Goal: Information Seeking & Learning: Compare options

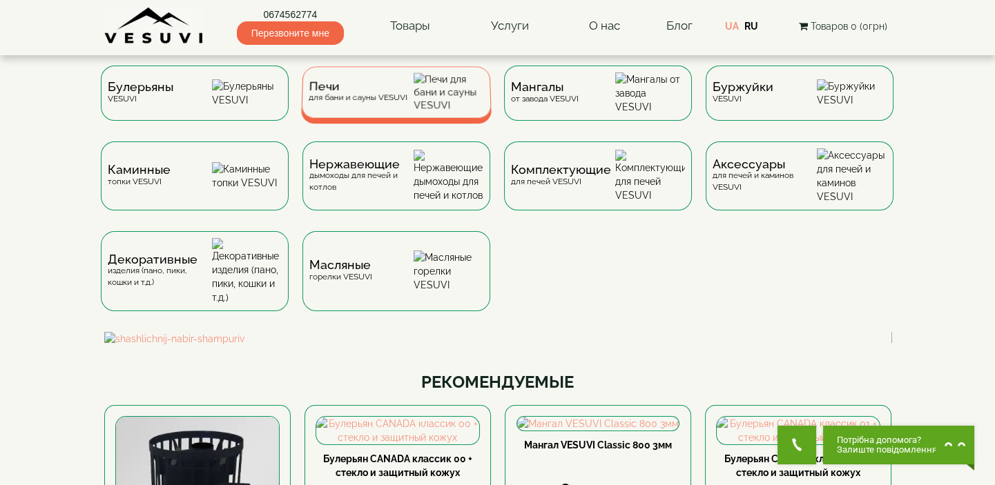
click at [400, 103] on div "Печи для бани и сауны VESUVI" at bounding box center [357, 91] width 99 height 21
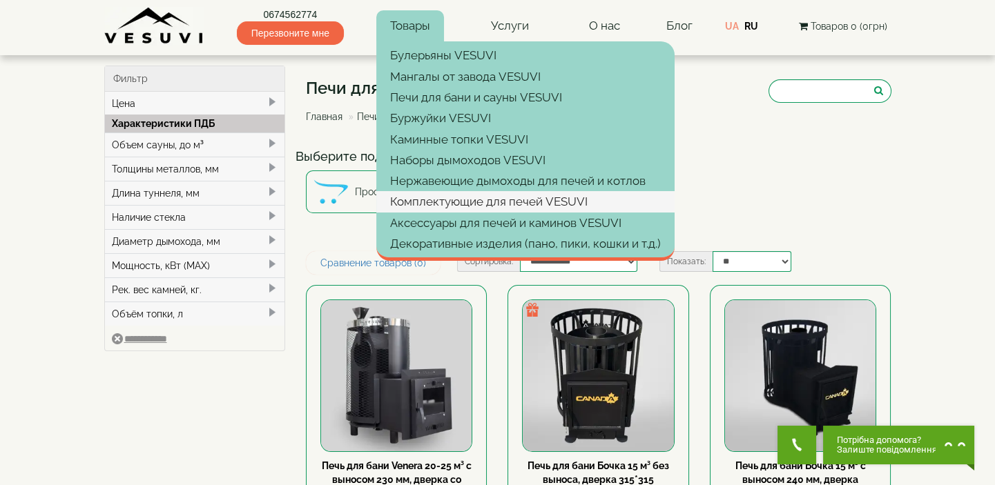
click at [441, 200] on link "Комплектующие для печей VESUVI" at bounding box center [525, 201] width 298 height 21
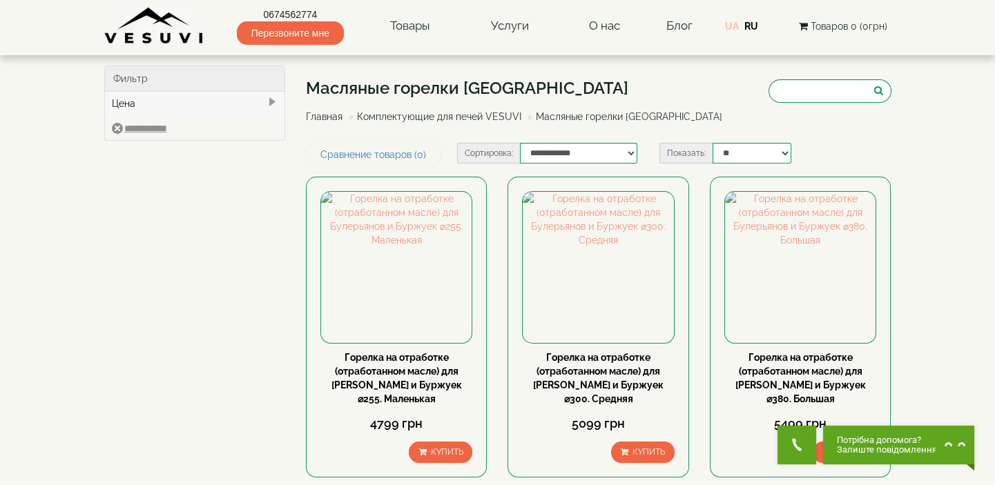
click at [734, 24] on link "UA" at bounding box center [732, 26] width 14 height 11
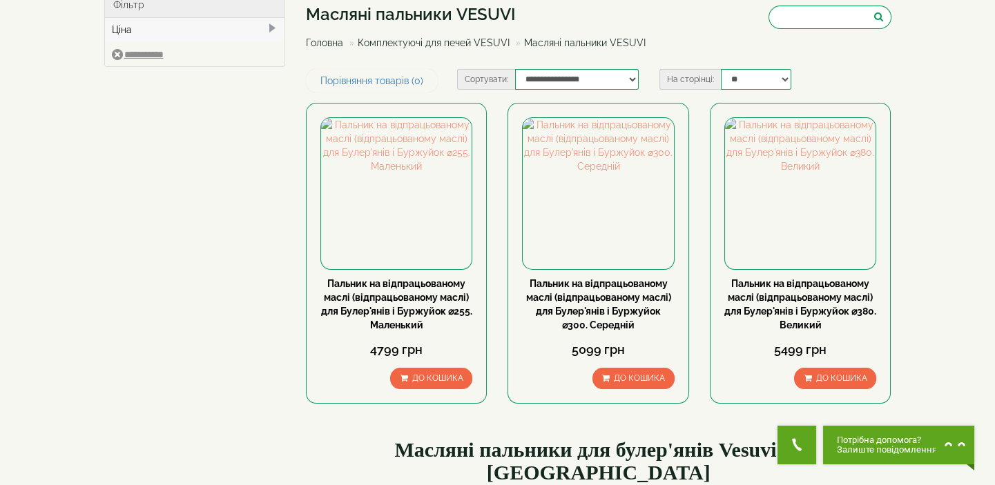
scroll to position [62, 0]
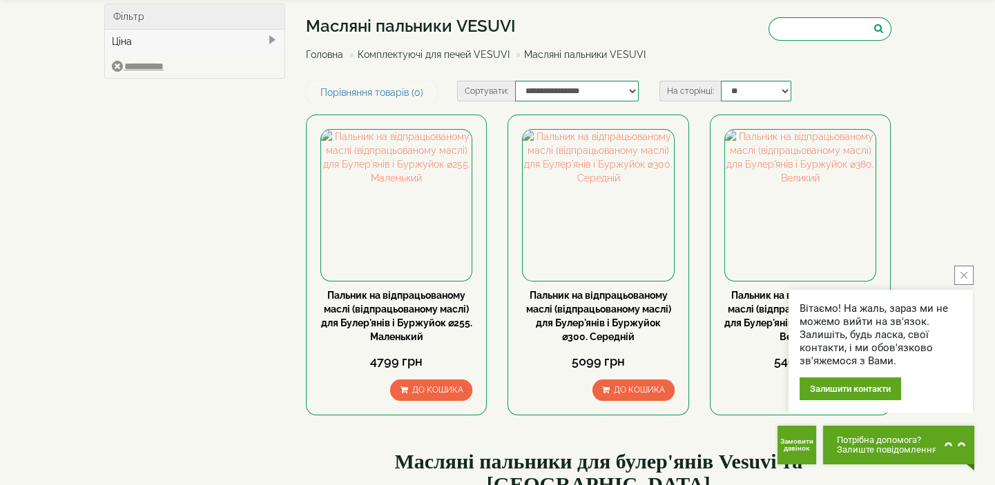
click at [967, 272] on button "close button" at bounding box center [963, 275] width 19 height 19
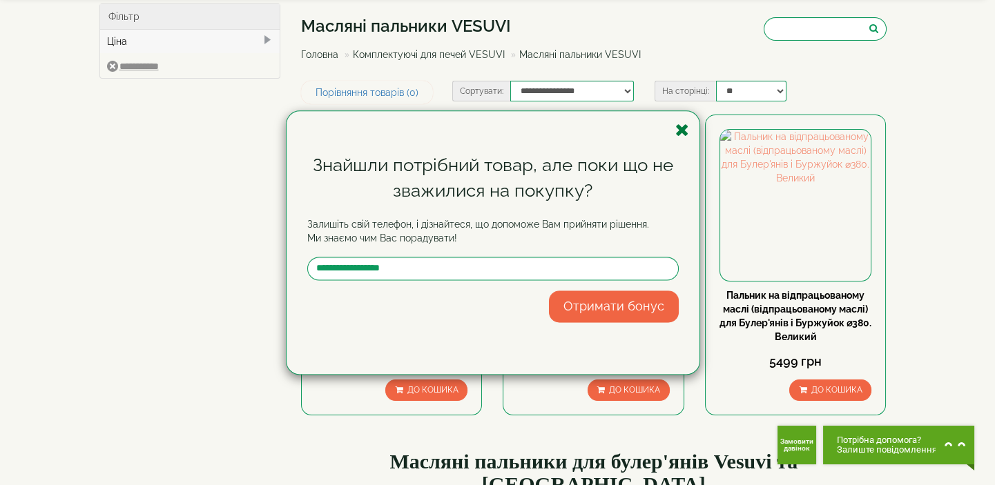
click at [676, 125] on icon "button" at bounding box center [682, 129] width 14 height 17
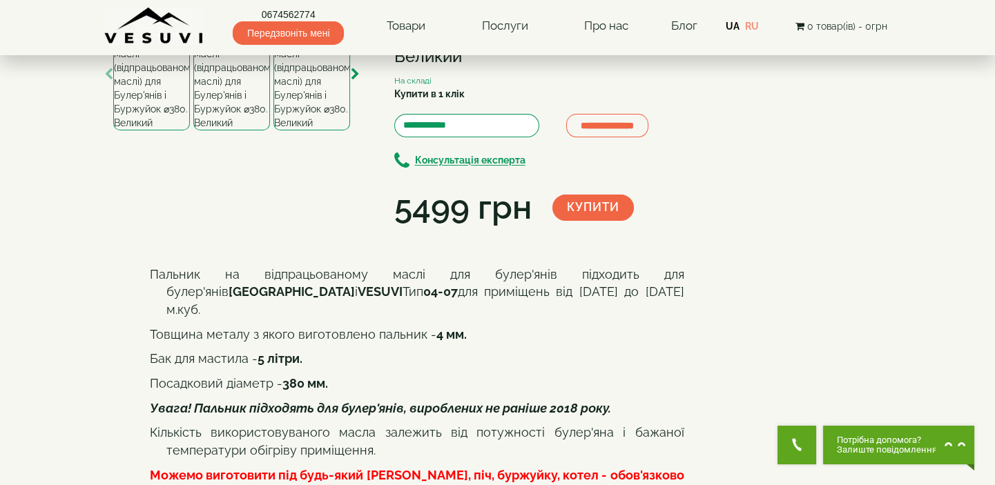
scroll to position [62, 0]
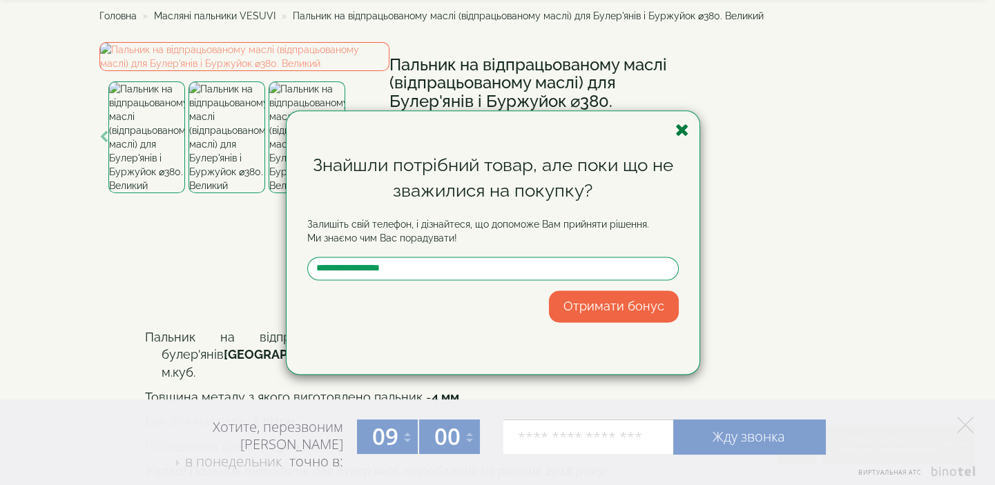
click at [680, 127] on icon "button" at bounding box center [682, 129] width 14 height 17
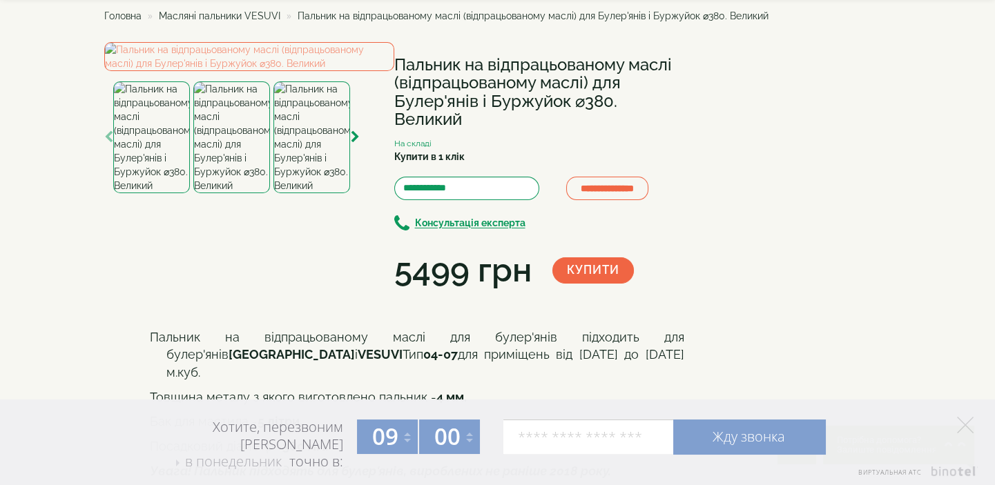
scroll to position [0, 0]
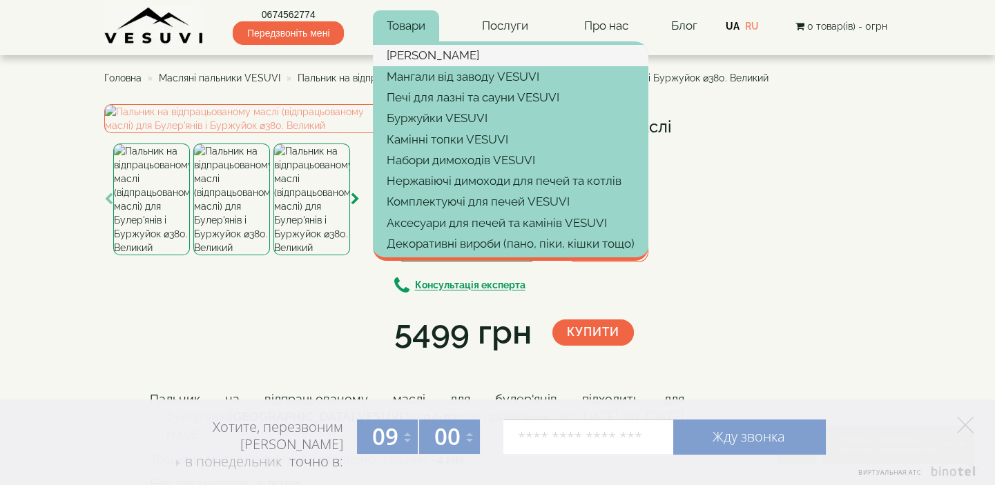
click at [425, 59] on link "Булер'яни VESUVI" at bounding box center [510, 55] width 275 height 21
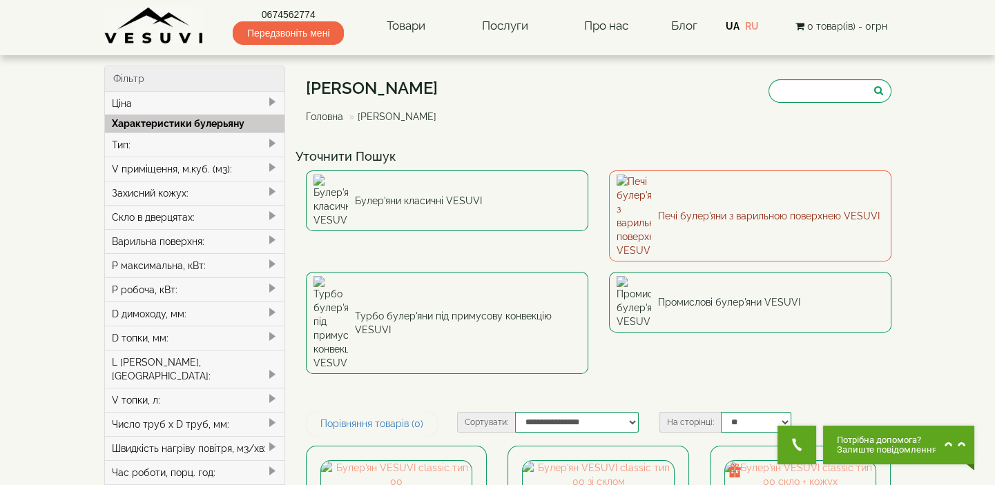
click at [654, 193] on link "Печі булер'яни з варильною поверхнею VESUVI" at bounding box center [750, 216] width 282 height 91
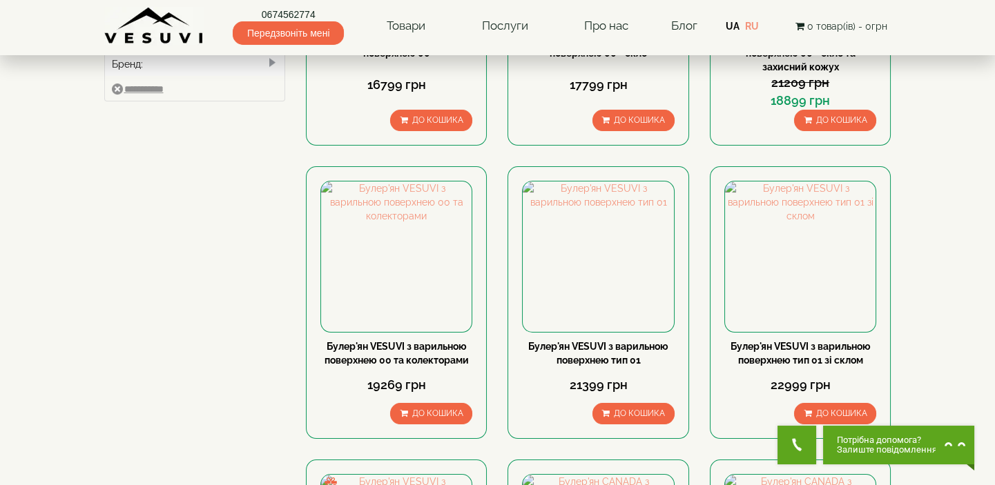
scroll to position [628, 0]
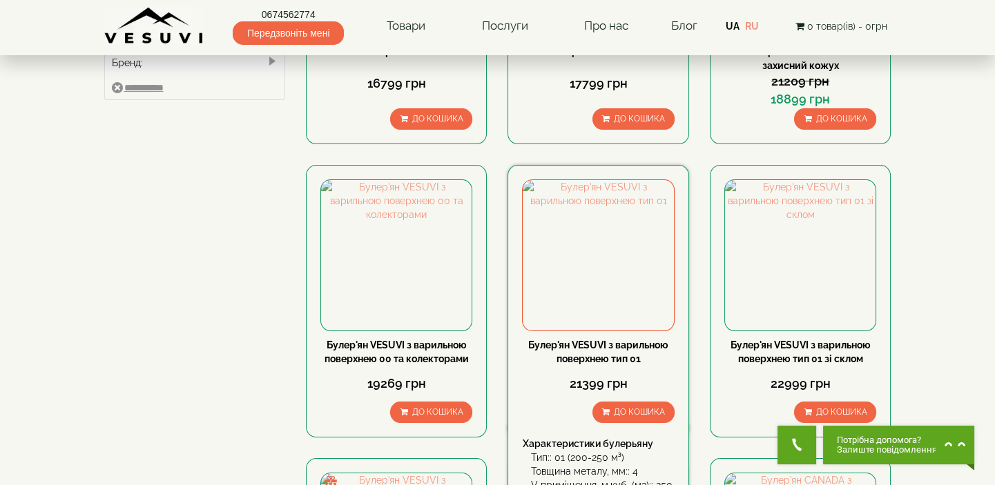
click at [612, 345] on link "Булер'ян VESUVI з варильною поверхнею тип 01" at bounding box center [598, 352] width 140 height 25
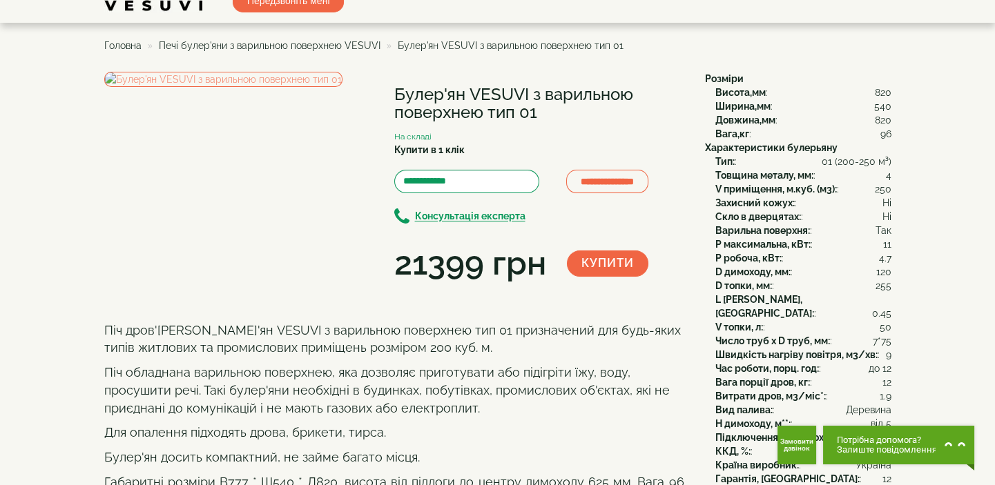
scroll to position [62, 0]
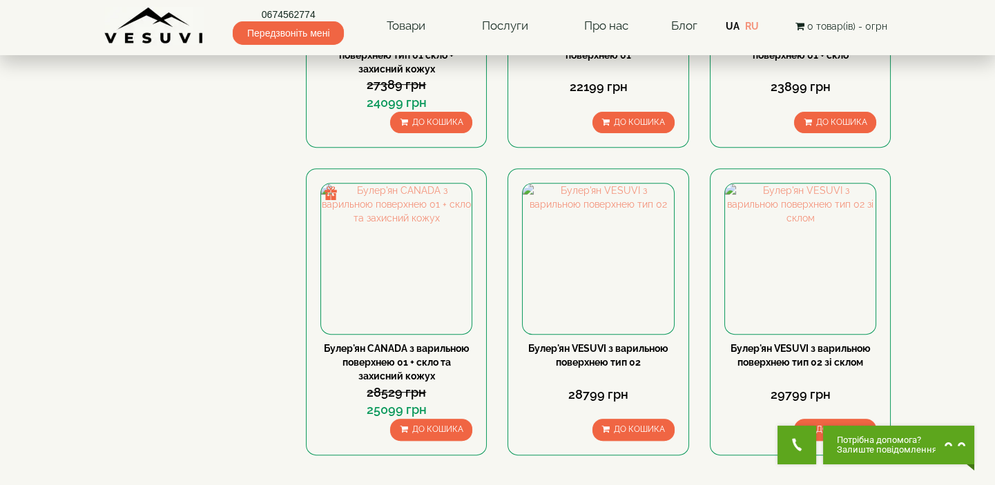
scroll to position [1255, 0]
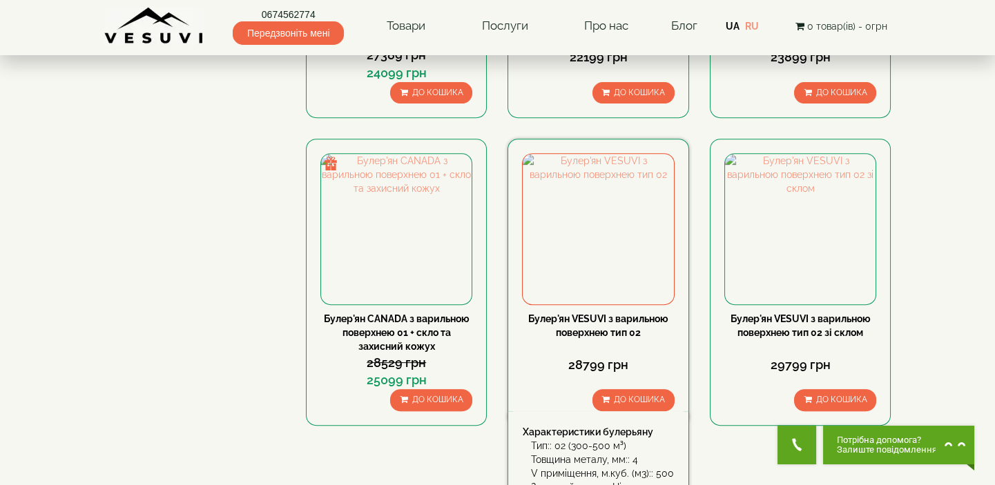
click at [614, 324] on div "Булер'ян VESUVI з варильною поверхнею тип 02" at bounding box center [598, 326] width 152 height 28
click at [623, 314] on link "Булер'ян VESUVI з варильною поверхнею тип 02" at bounding box center [598, 325] width 140 height 25
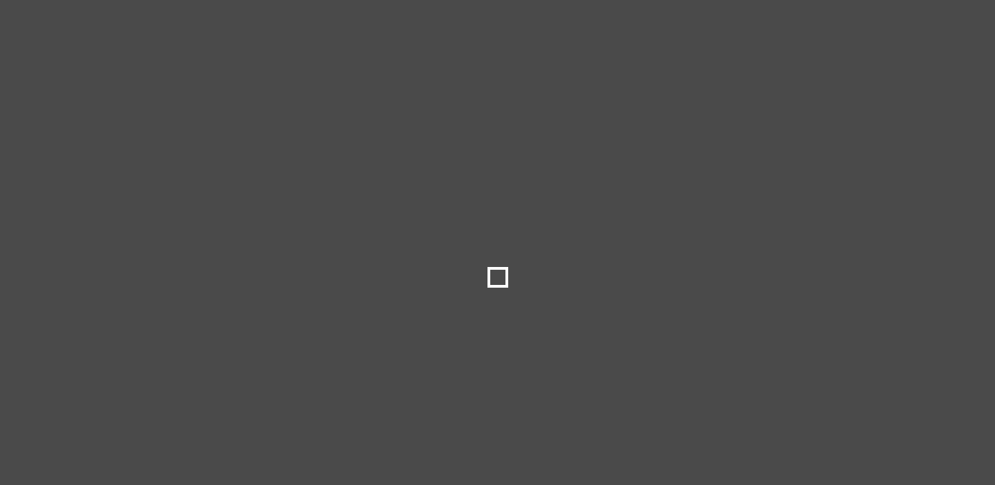
select select
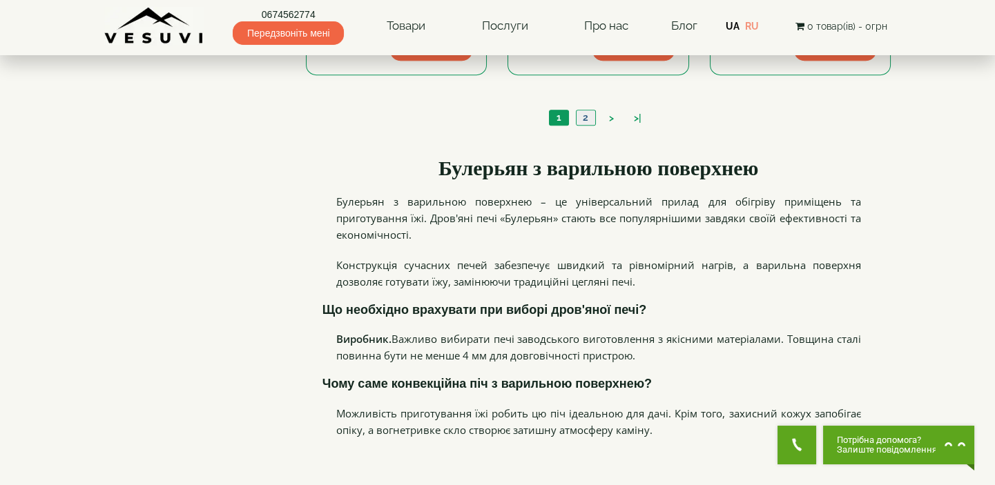
scroll to position [1631, 0]
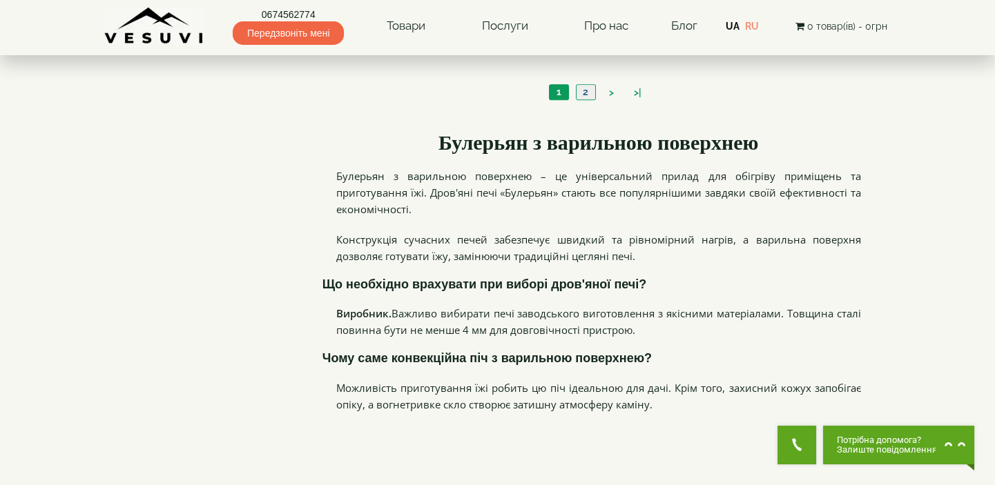
click at [586, 88] on link "2" at bounding box center [585, 92] width 19 height 14
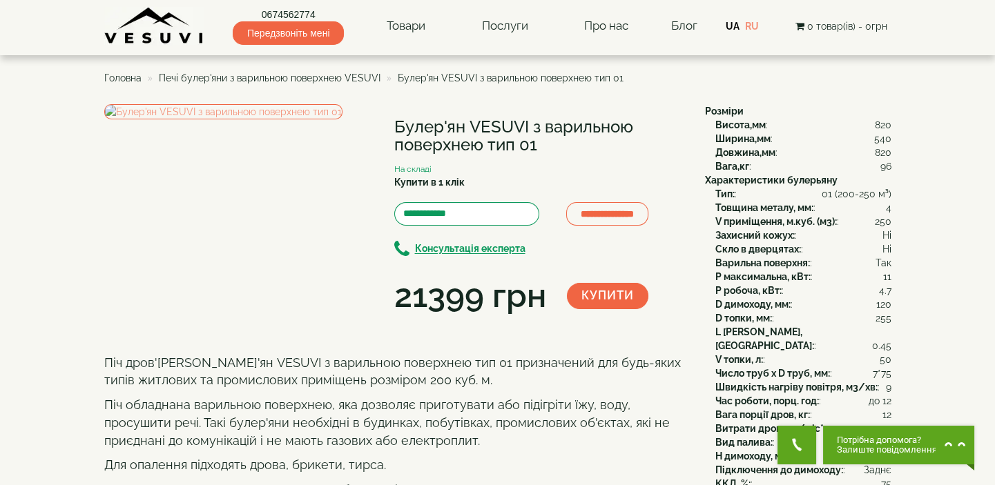
click at [431, 320] on div "**********" at bounding box center [399, 211] width 590 height 215
click at [451, 320] on div "**********" at bounding box center [399, 211] width 590 height 215
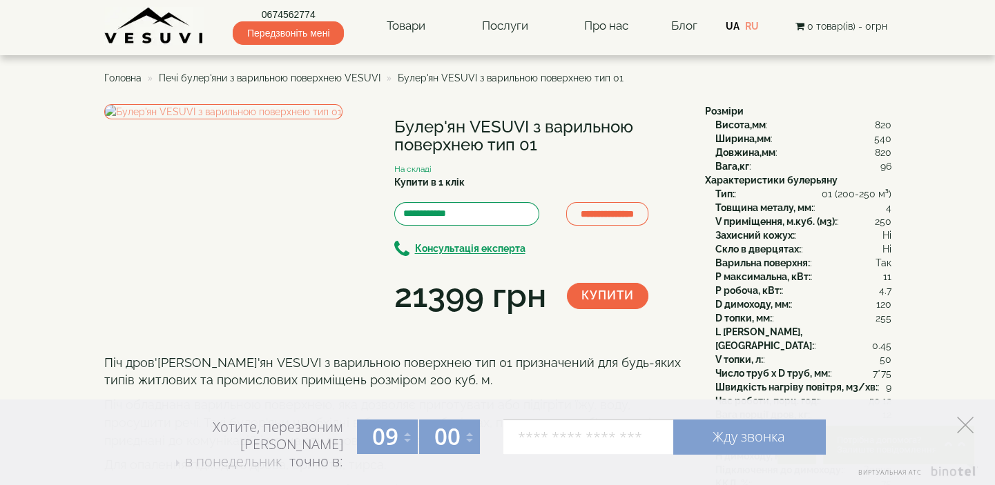
click at [966, 427] on polygon at bounding box center [965, 425] width 17 height 17
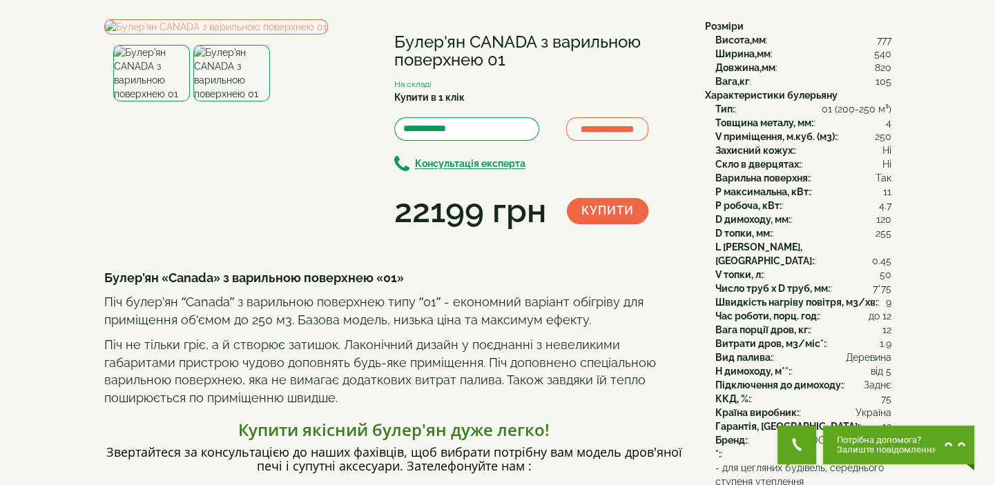
scroll to position [62, 0]
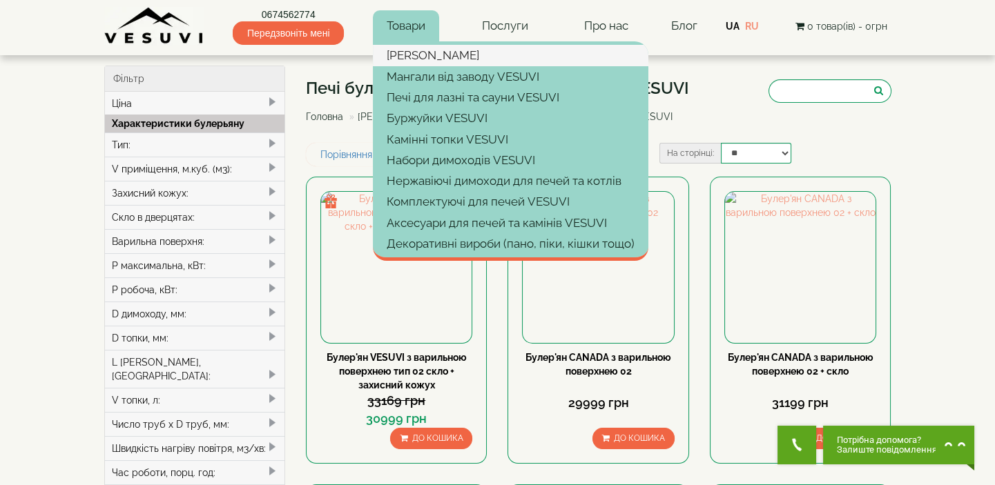
click at [409, 54] on link "[PERSON_NAME]" at bounding box center [510, 55] width 275 height 21
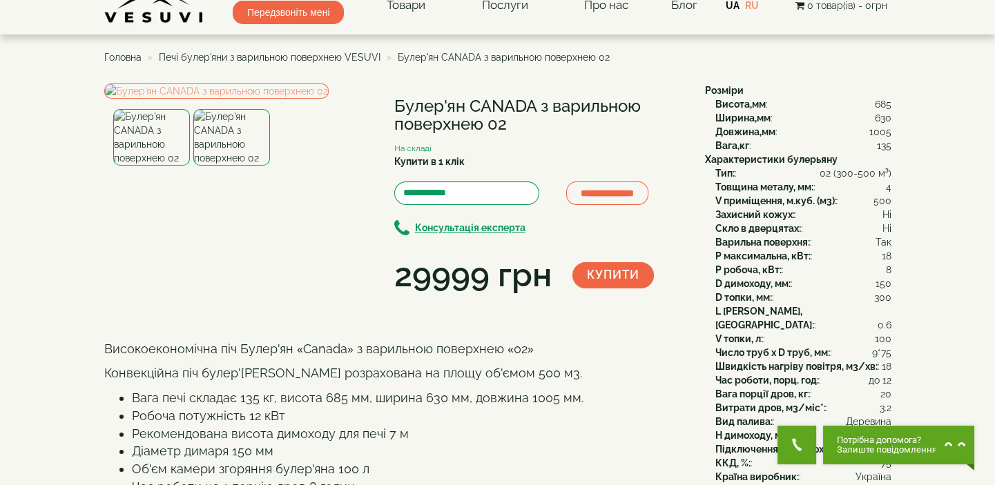
scroll to position [23, 0]
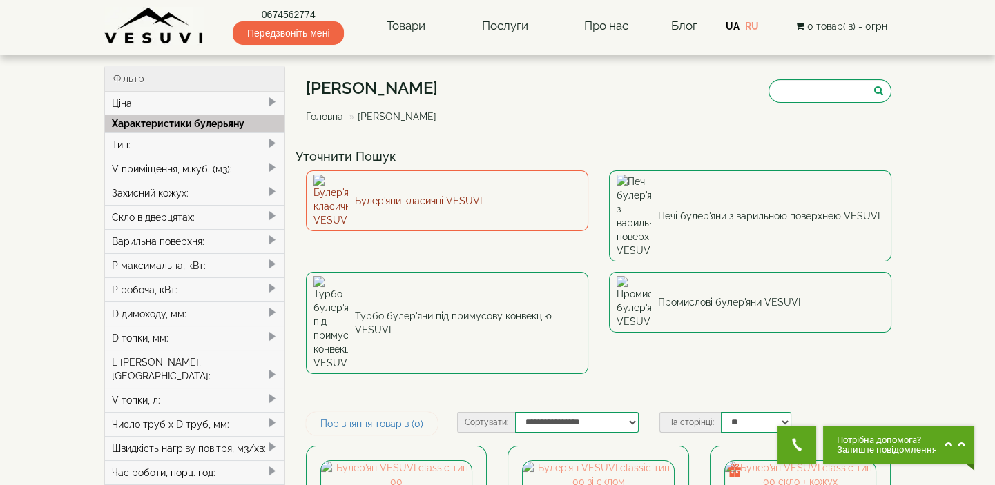
click at [449, 194] on link "Булер'яни класичні VESUVI" at bounding box center [447, 201] width 282 height 61
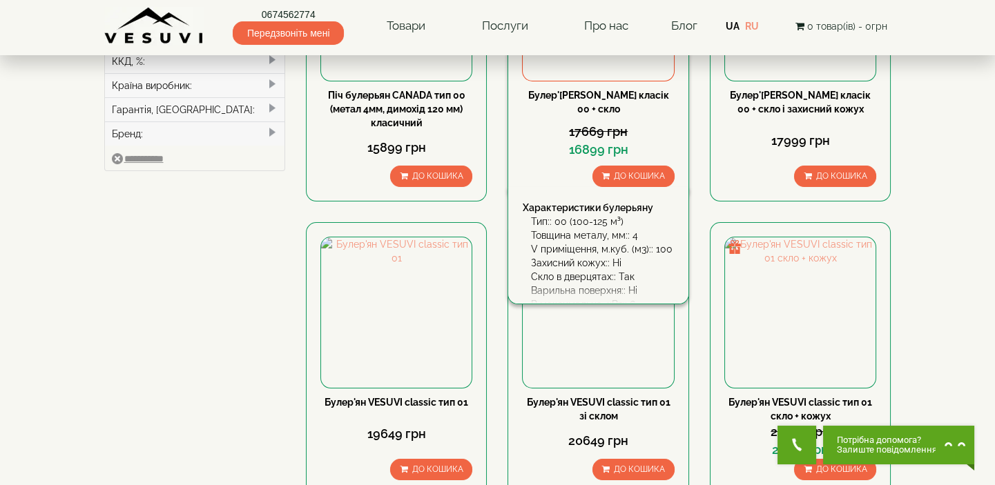
scroll to position [565, 0]
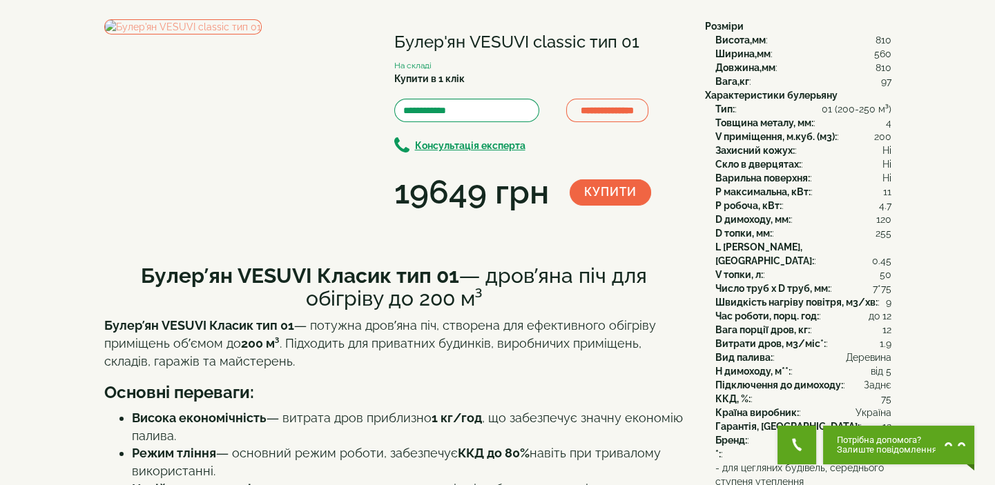
scroll to position [62, 0]
